Goal: Contribute content

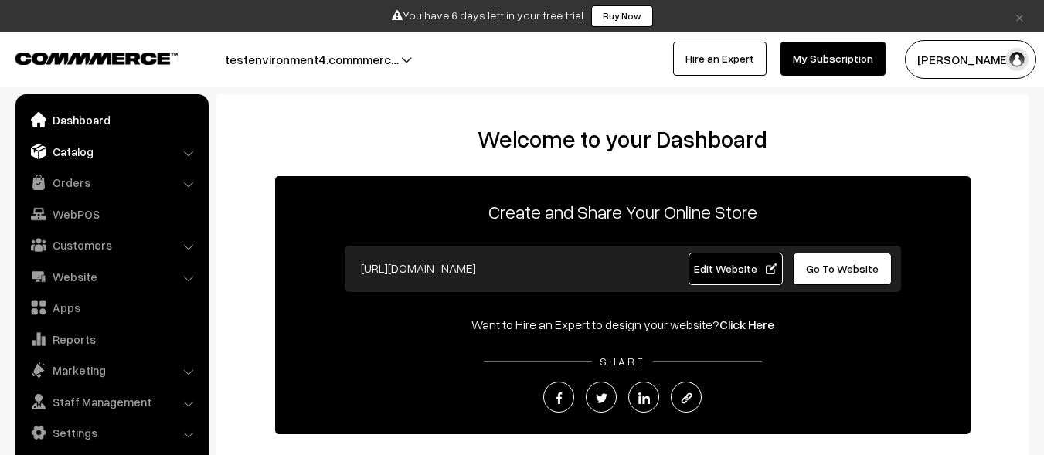
click at [111, 151] on link "Catalog" at bounding box center [111, 152] width 184 height 28
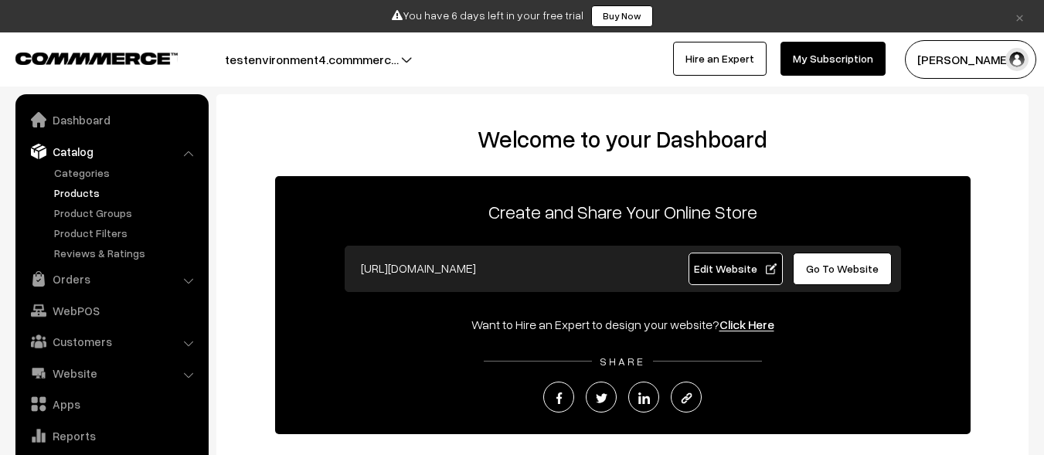
click at [127, 192] on link "Products" at bounding box center [126, 193] width 153 height 16
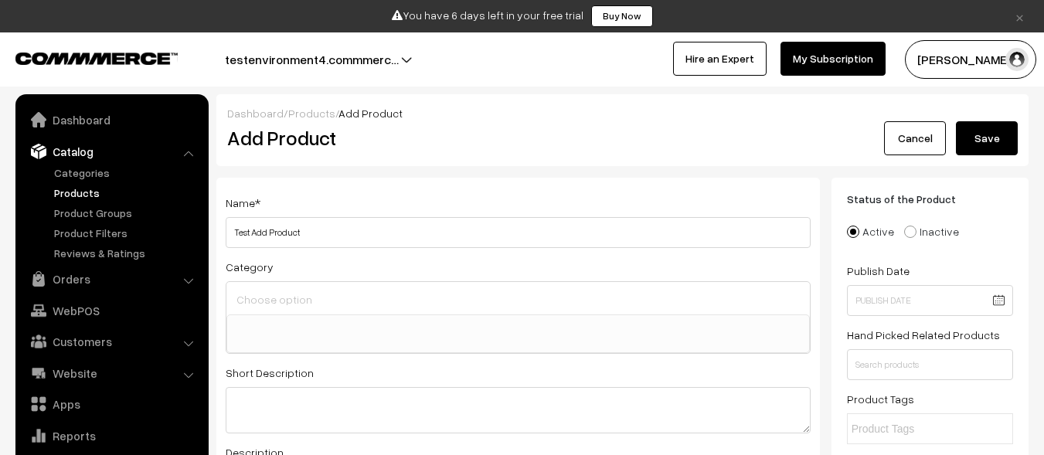
select select
type input "Test Add Product"
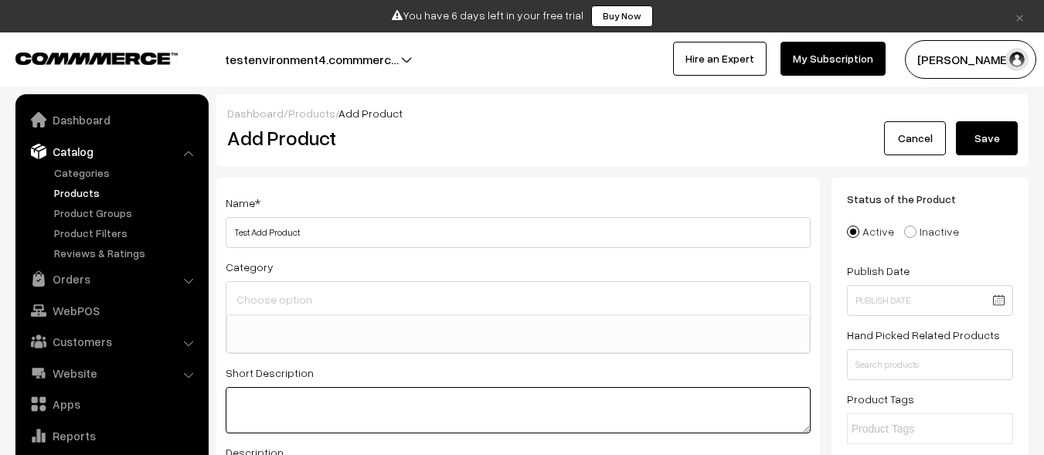
scroll to position [39, 0]
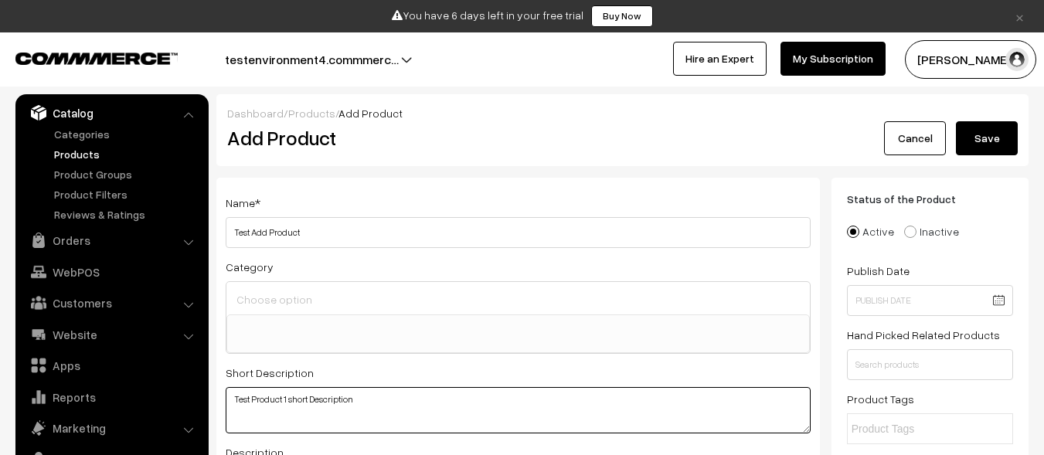
type textarea "Test Product 1 short Description"
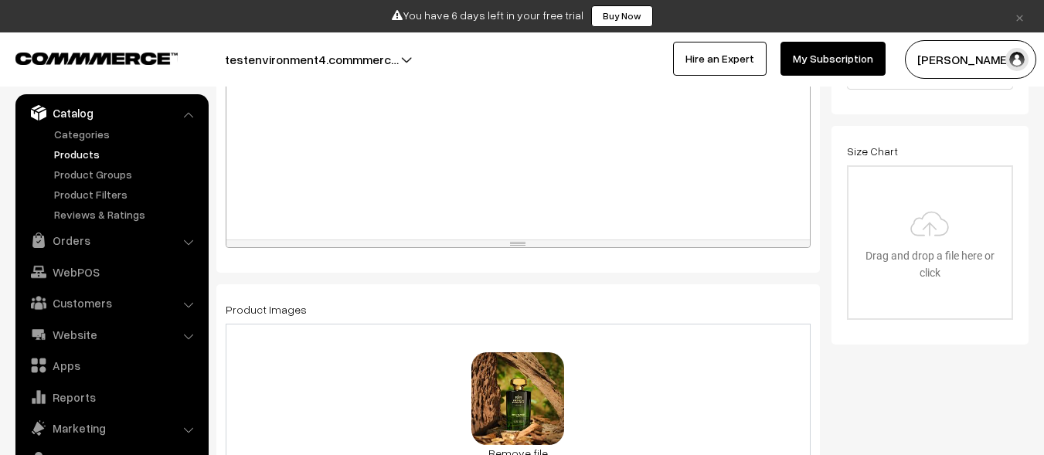
scroll to position [1043, 0]
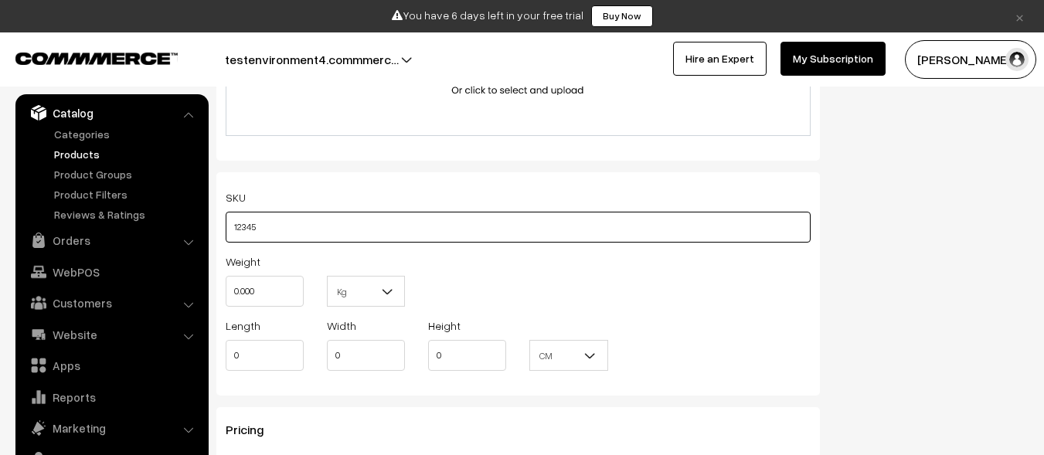
type input "12345"
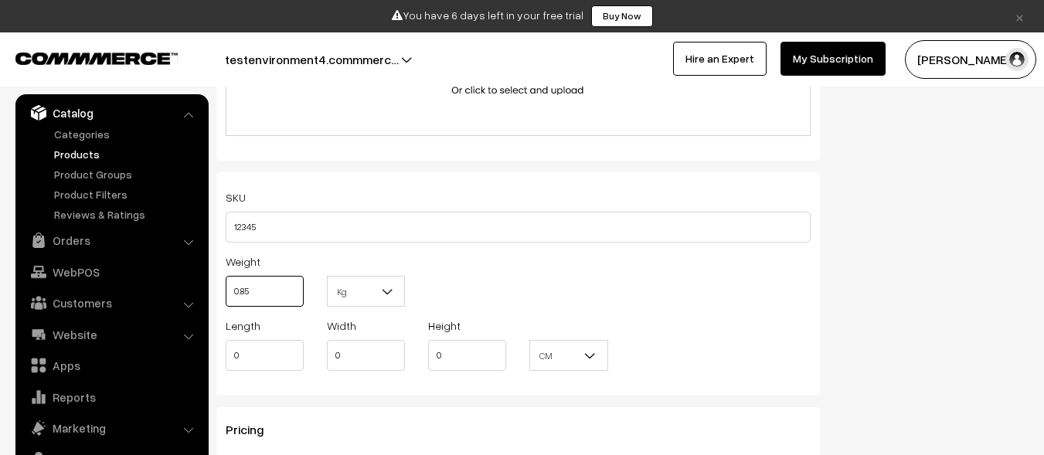
type input "0.85"
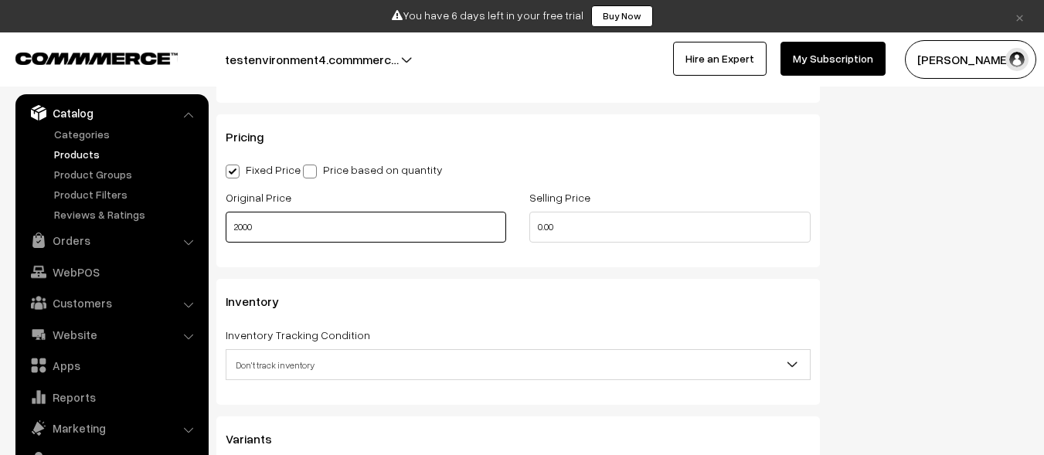
type input "2000"
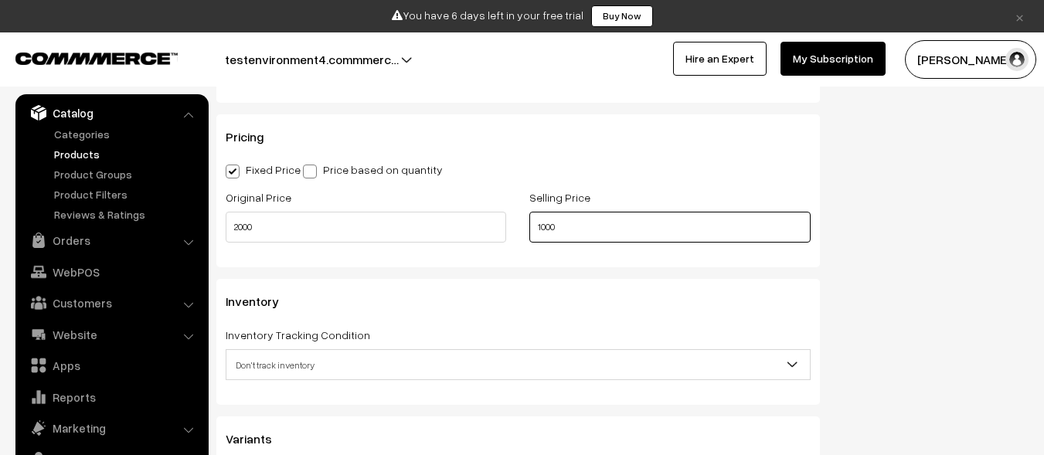
scroll to position [0, 0]
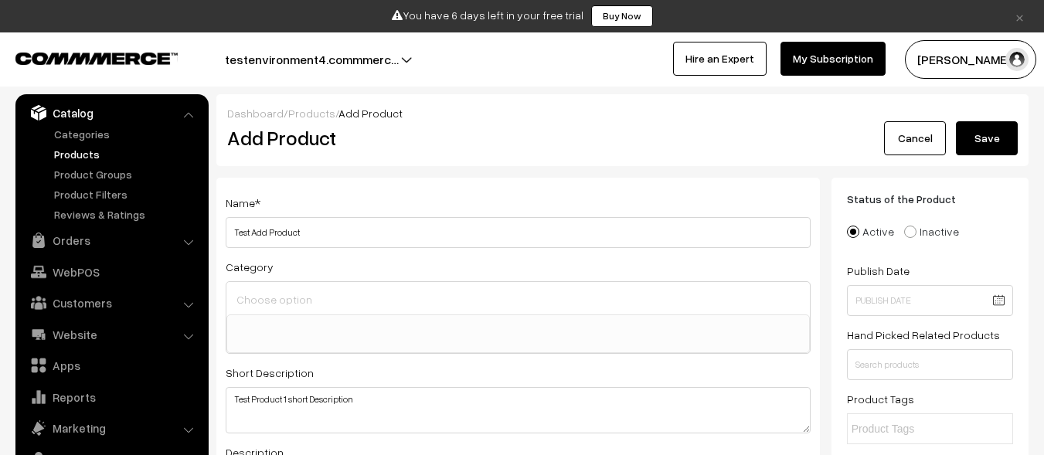
type input "1000"
click at [987, 138] on button "Save" at bounding box center [987, 138] width 62 height 34
